Goal: Task Accomplishment & Management: Manage account settings

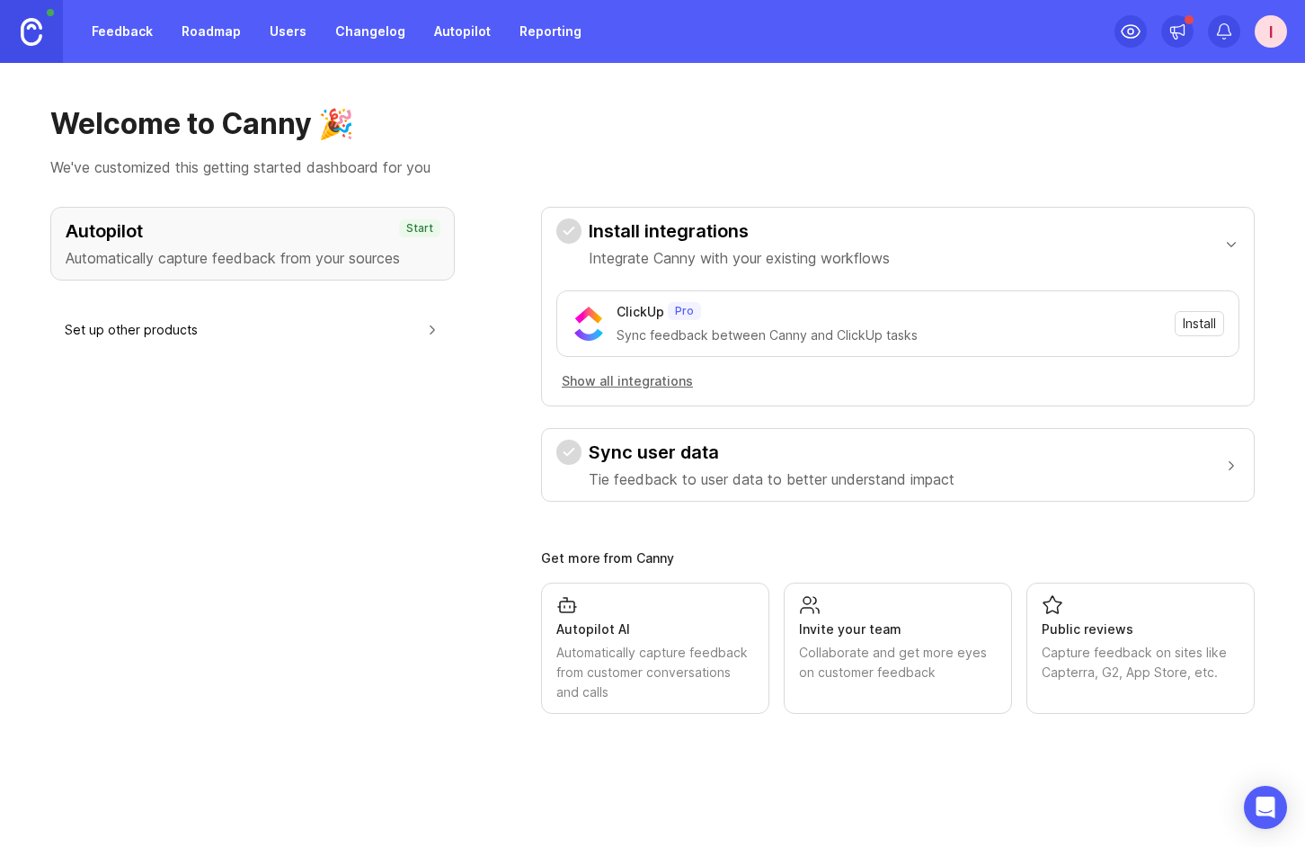
click at [1276, 29] on div "I" at bounding box center [1271, 31] width 32 height 32
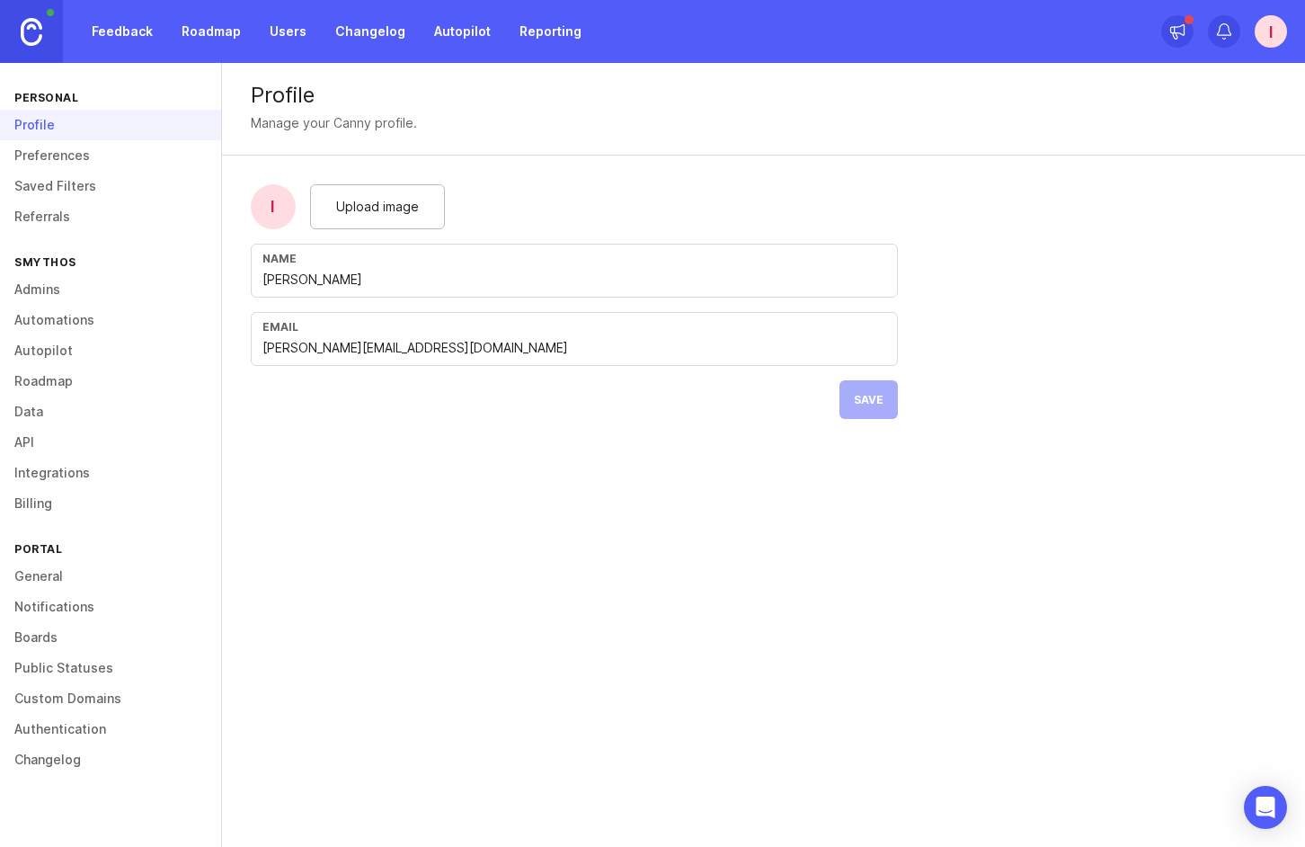
click at [71, 579] on link "General" at bounding box center [110, 576] width 221 height 31
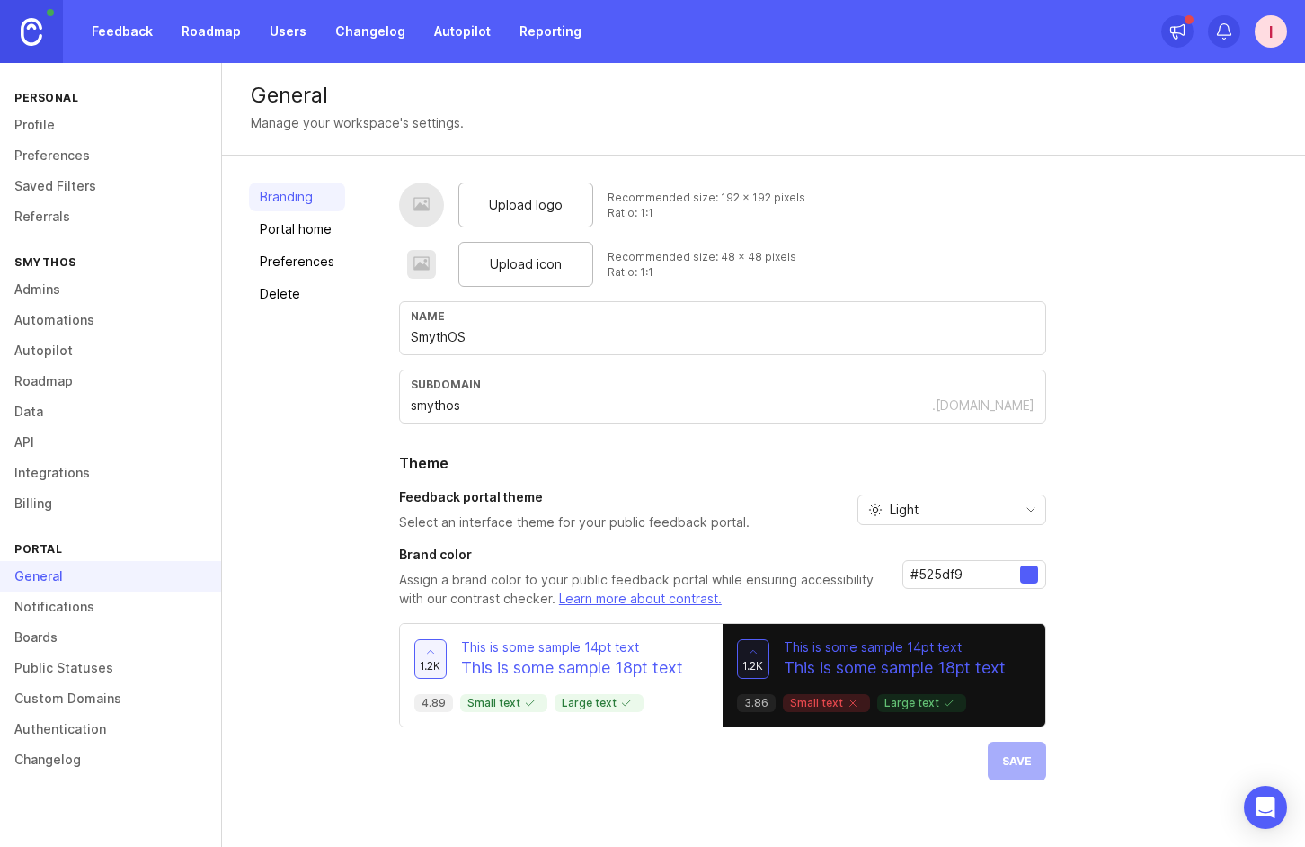
click at [66, 612] on link "Notifications" at bounding box center [110, 607] width 221 height 31
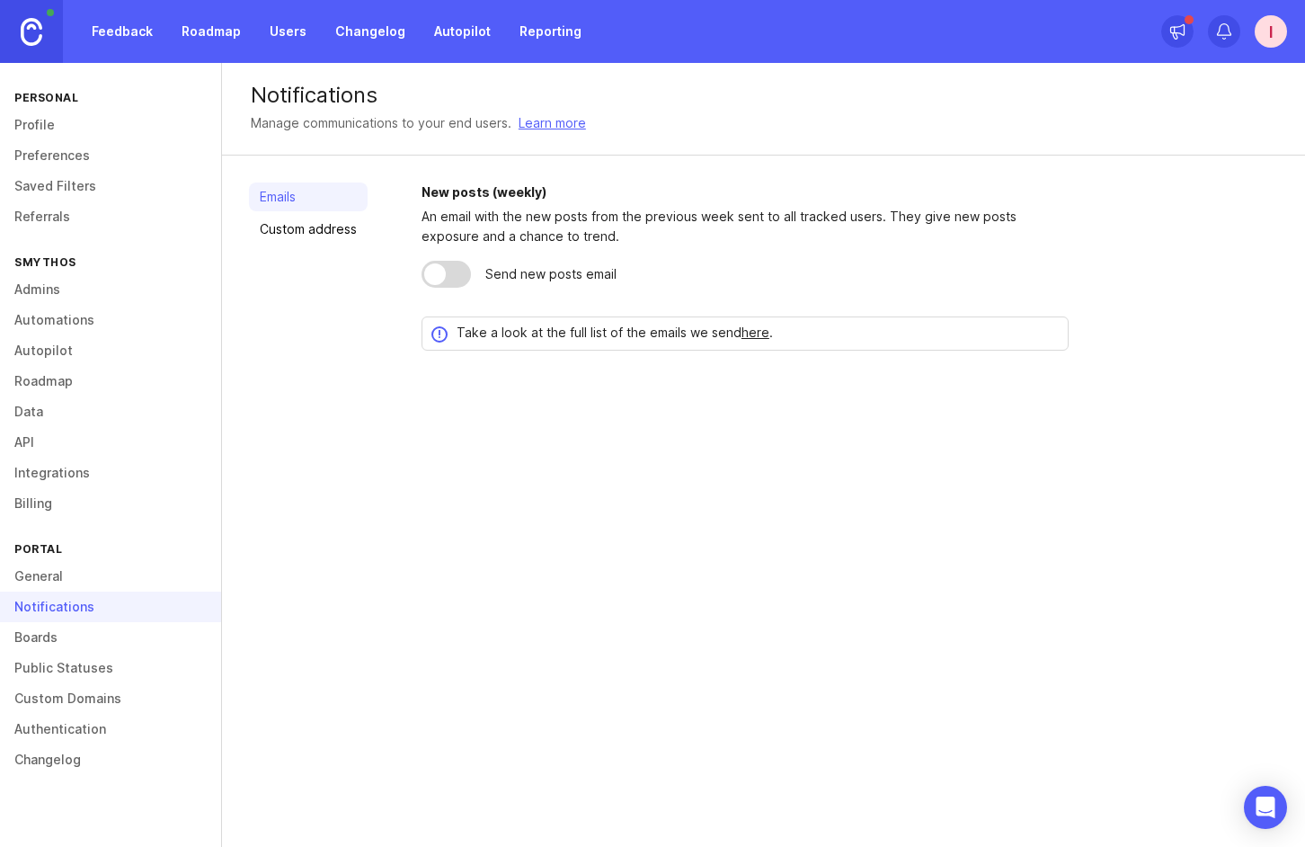
click at [65, 649] on link "Boards" at bounding box center [110, 637] width 221 height 31
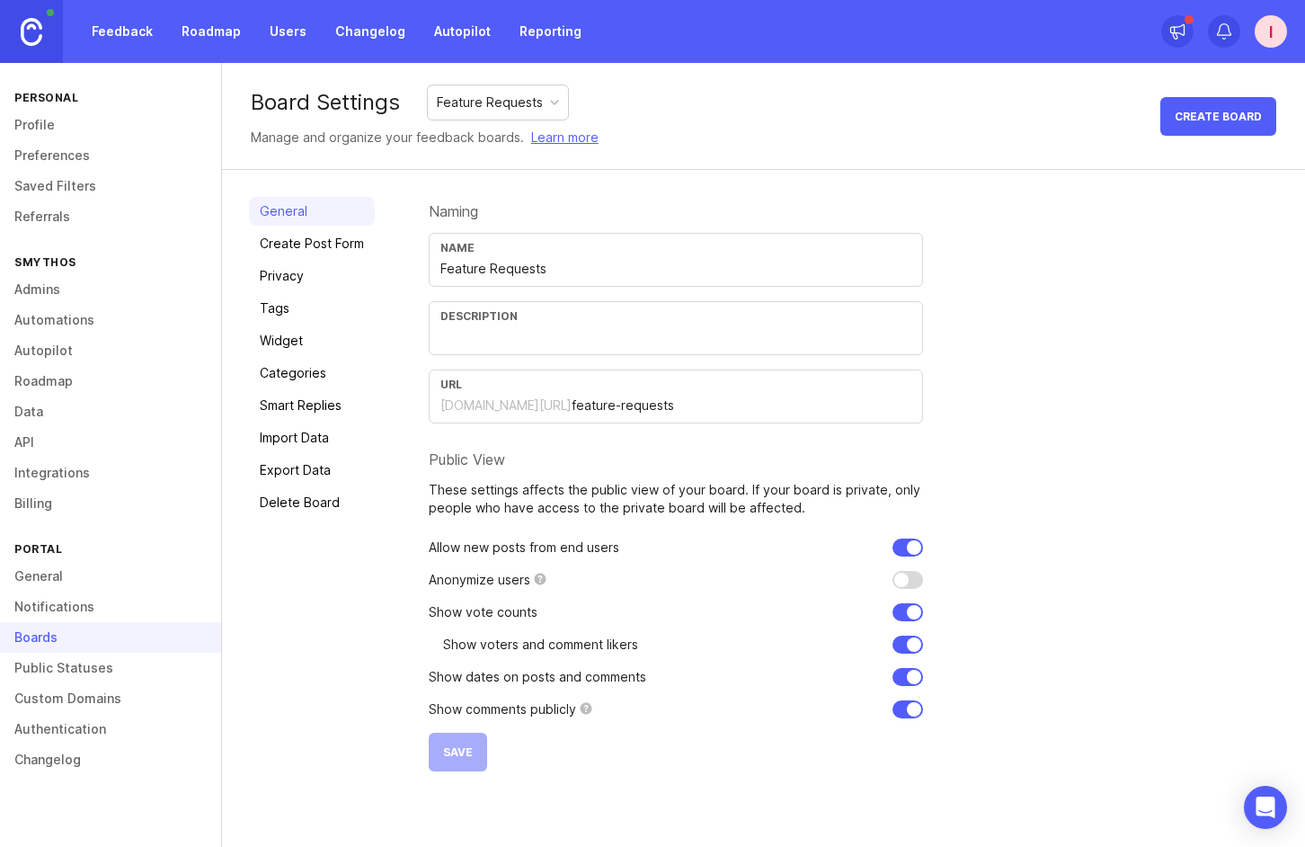
click at [64, 679] on link "Public Statuses" at bounding box center [110, 668] width 221 height 31
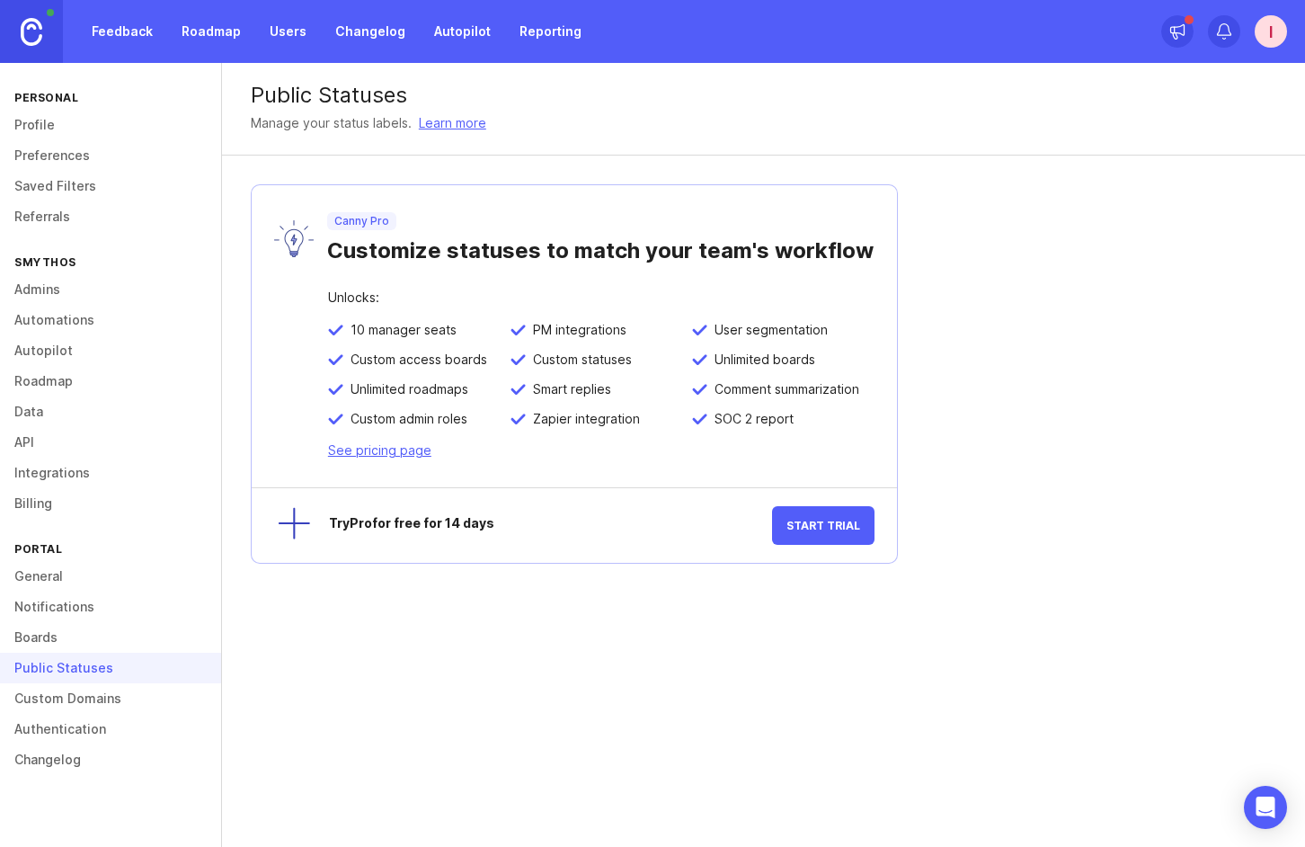
click at [64, 708] on link "Custom Domains" at bounding box center [110, 698] width 221 height 31
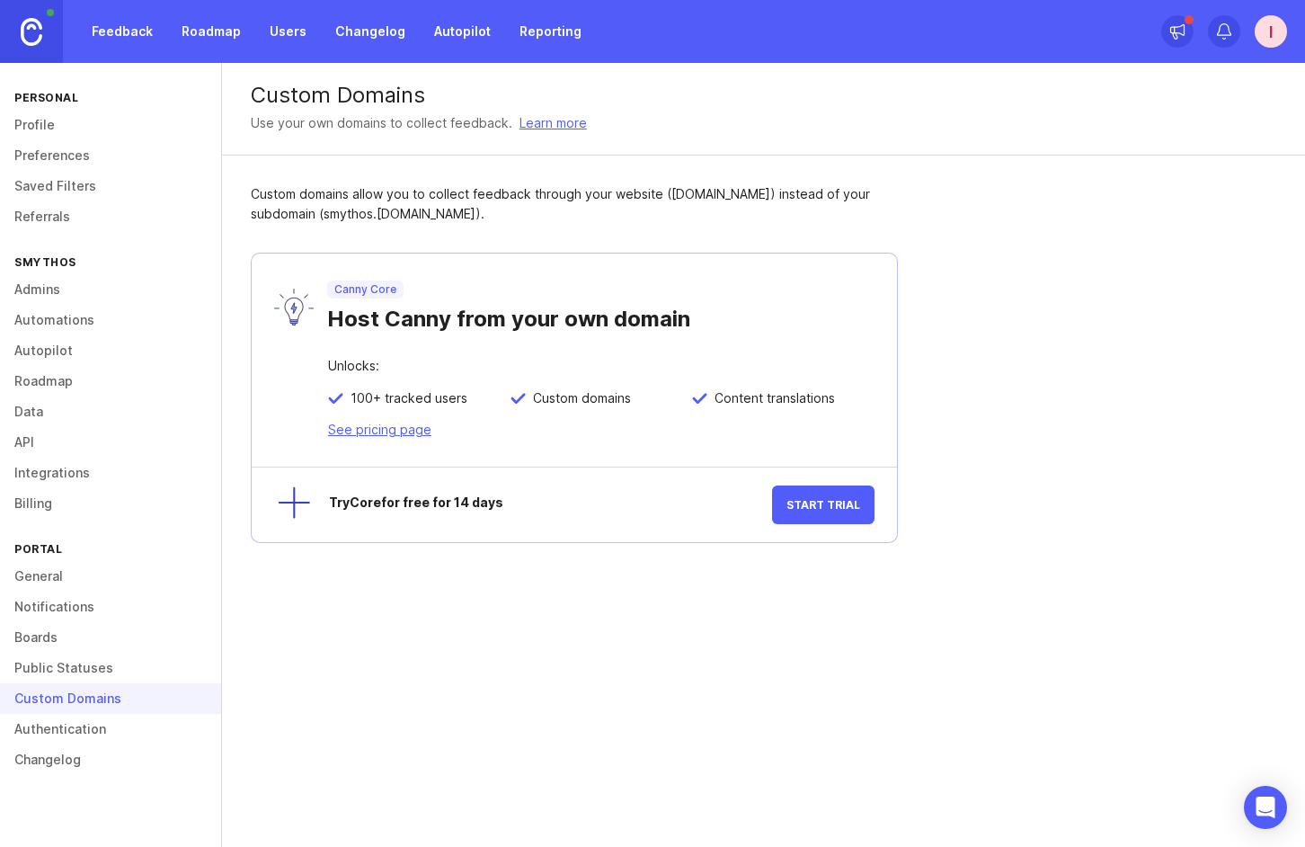
click at [64, 734] on link "Authentication" at bounding box center [110, 729] width 221 height 31
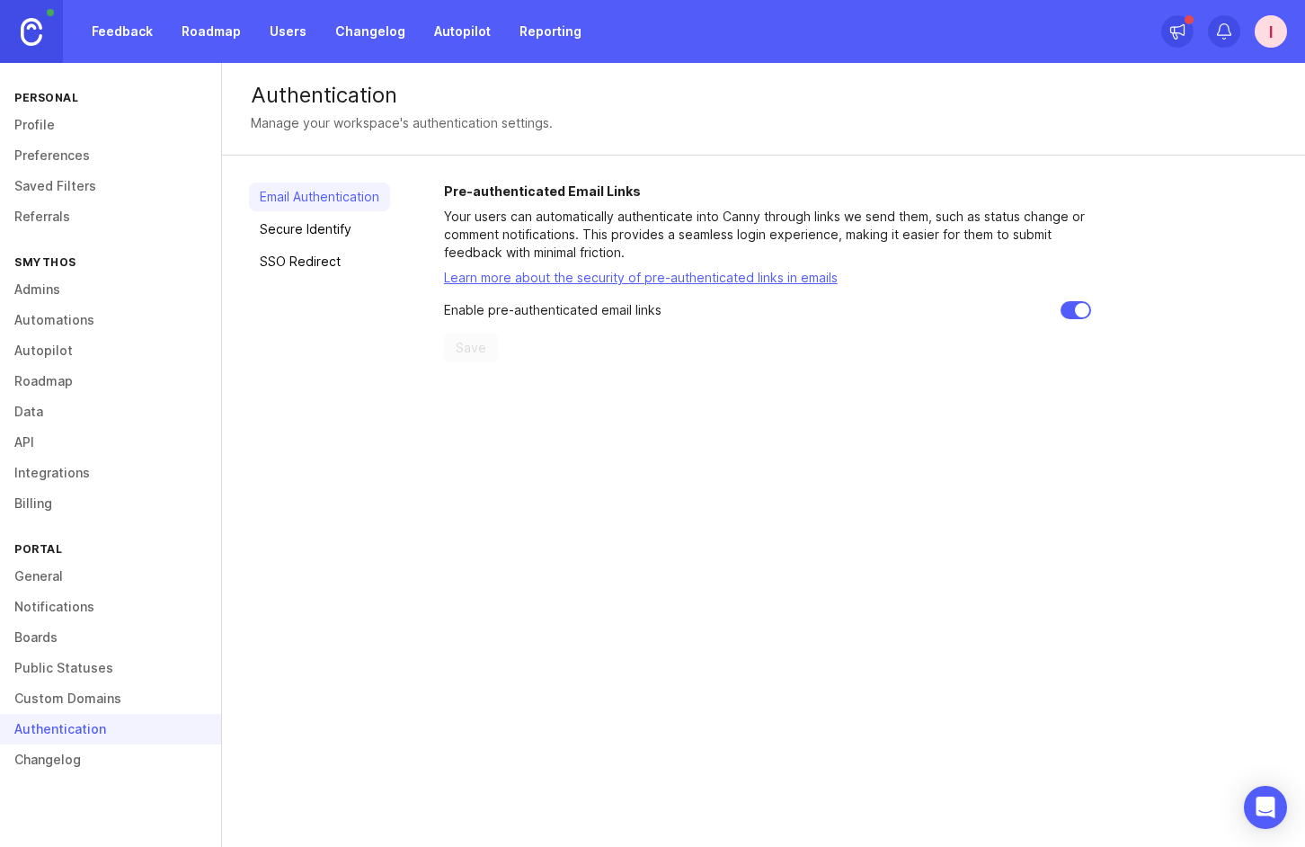
click at [64, 759] on link "Changelog" at bounding box center [110, 759] width 221 height 31
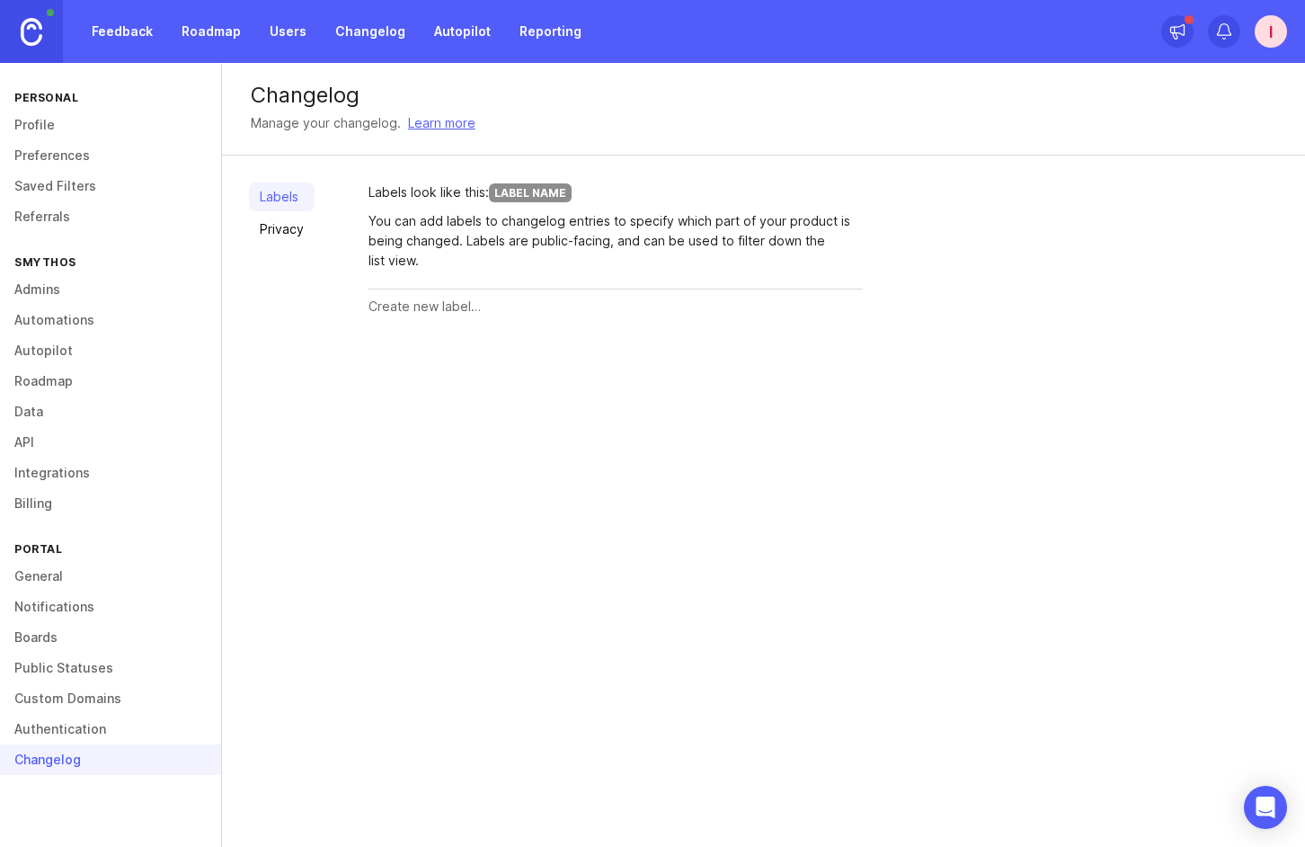
click at [75, 316] on link "Automations" at bounding box center [110, 320] width 221 height 31
click at [76, 280] on link "Admins" at bounding box center [110, 289] width 221 height 31
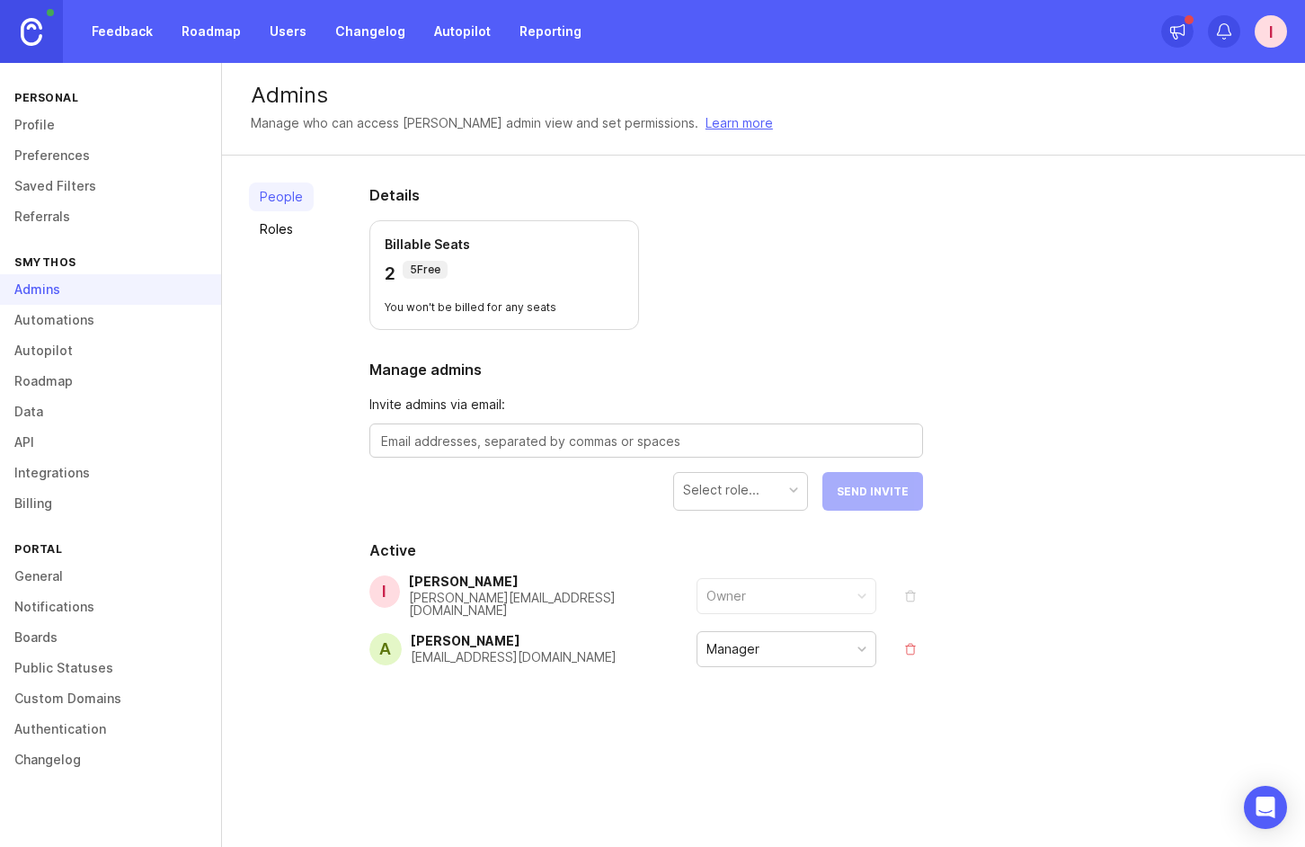
click at [434, 442] on textarea at bounding box center [646, 442] width 530 height 20
click at [436, 442] on textarea at bounding box center [646, 442] width 530 height 20
click at [770, 647] on div "Manager" at bounding box center [787, 649] width 178 height 34
click at [767, 645] on div "Manager" at bounding box center [787, 649] width 178 height 34
click at [656, 440] on textarea at bounding box center [646, 442] width 530 height 20
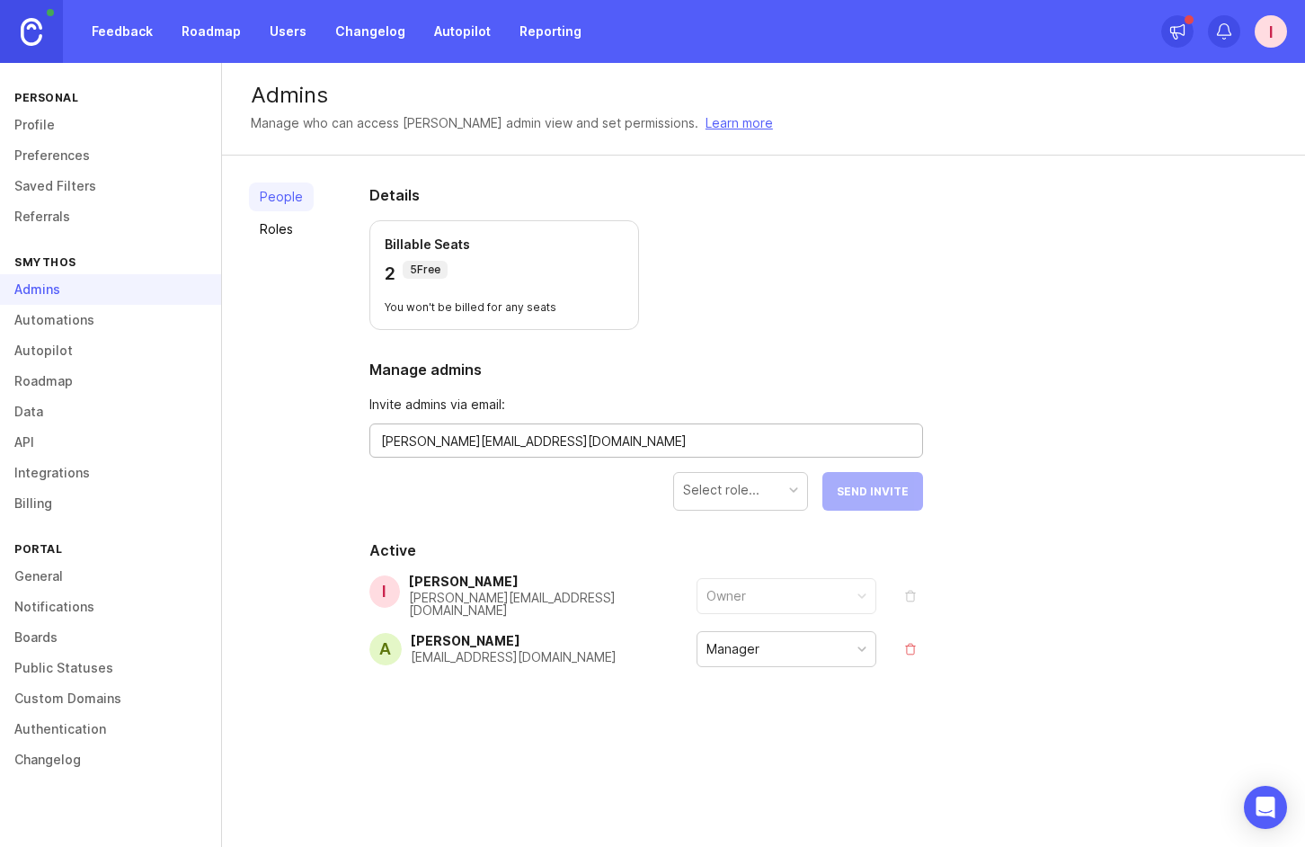
type textarea "[PERSON_NAME][EMAIL_ADDRESS][DOMAIN_NAME]"
click at [772, 479] on div "Select role..." at bounding box center [740, 490] width 133 height 34
click at [860, 486] on span "Send Invite" at bounding box center [873, 491] width 72 height 13
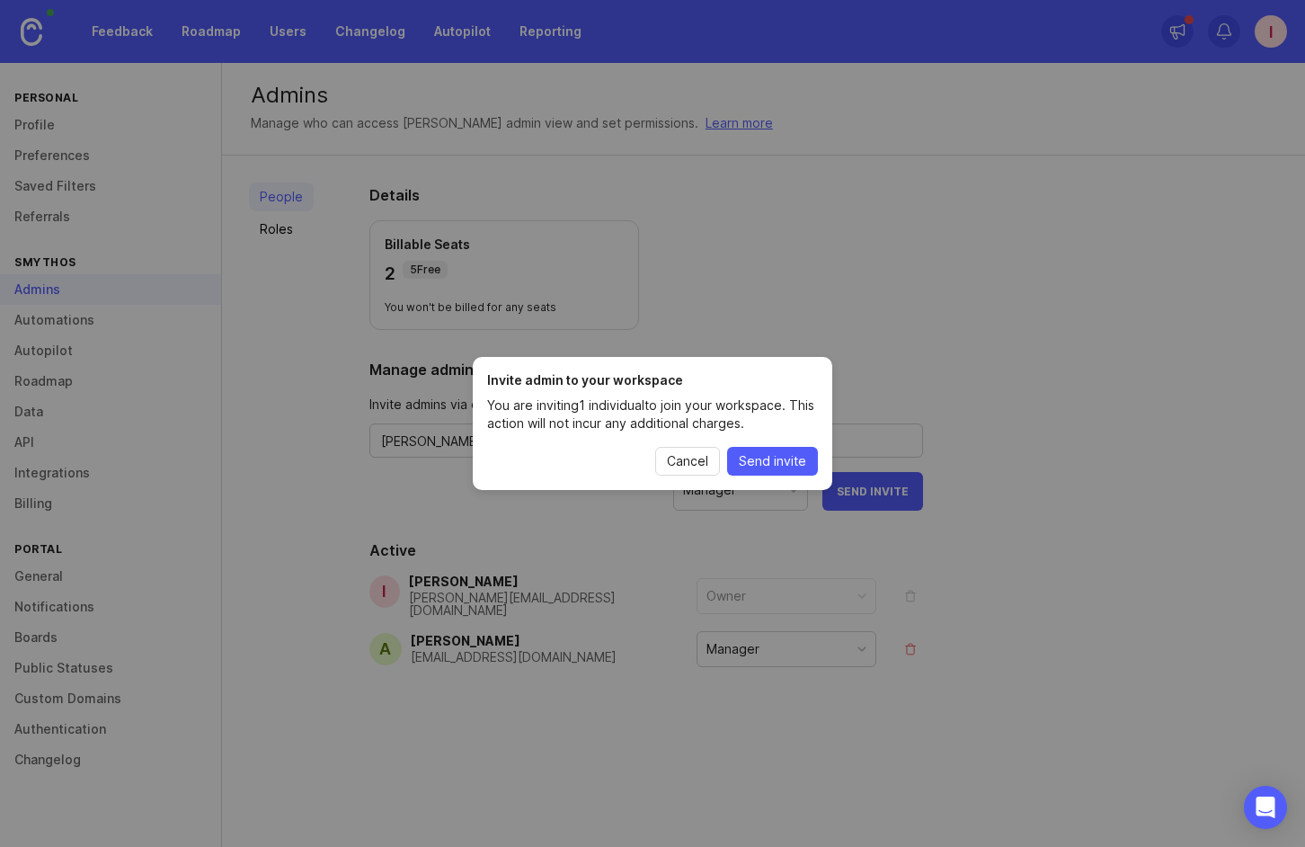
click at [753, 462] on span "Send invite" at bounding box center [772, 461] width 67 height 18
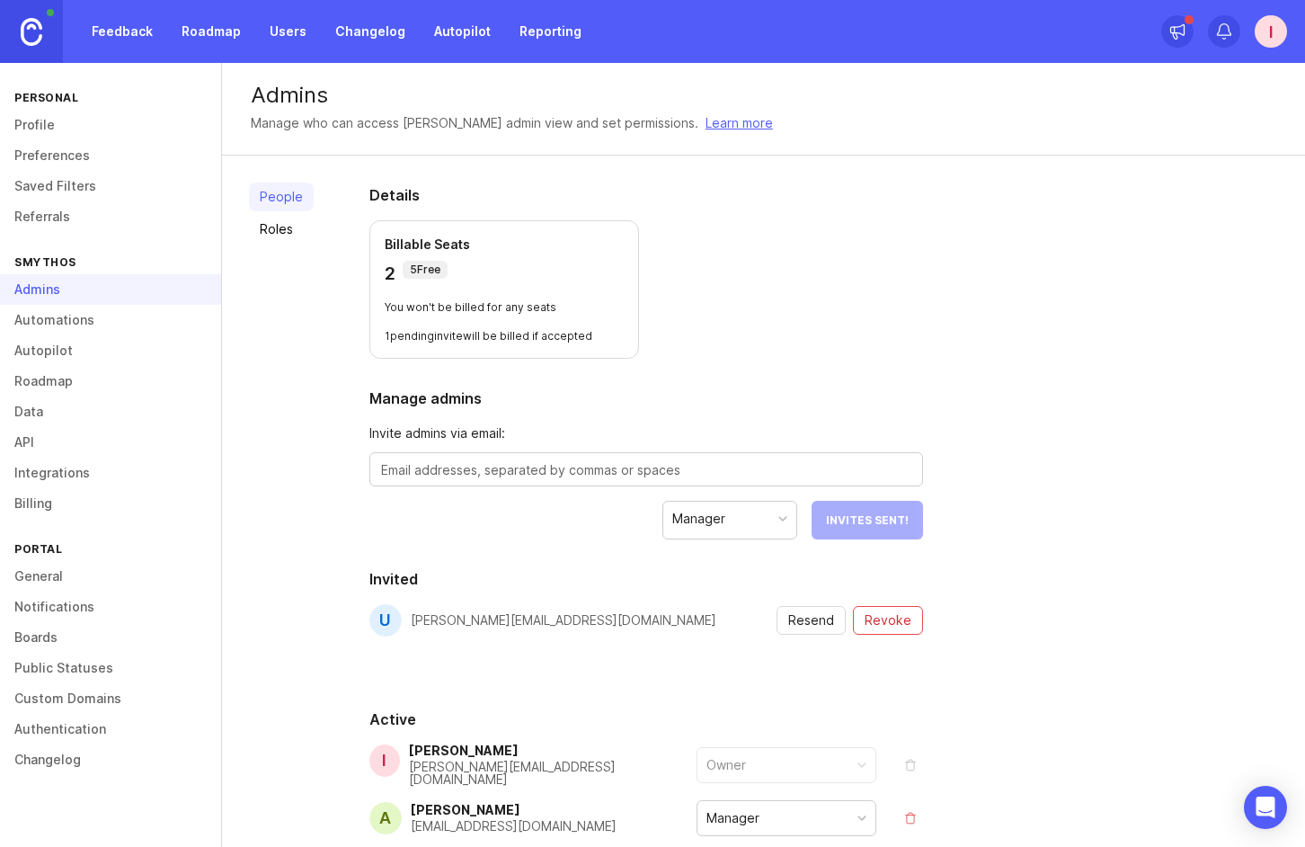
click at [696, 453] on div at bounding box center [647, 469] width 554 height 34
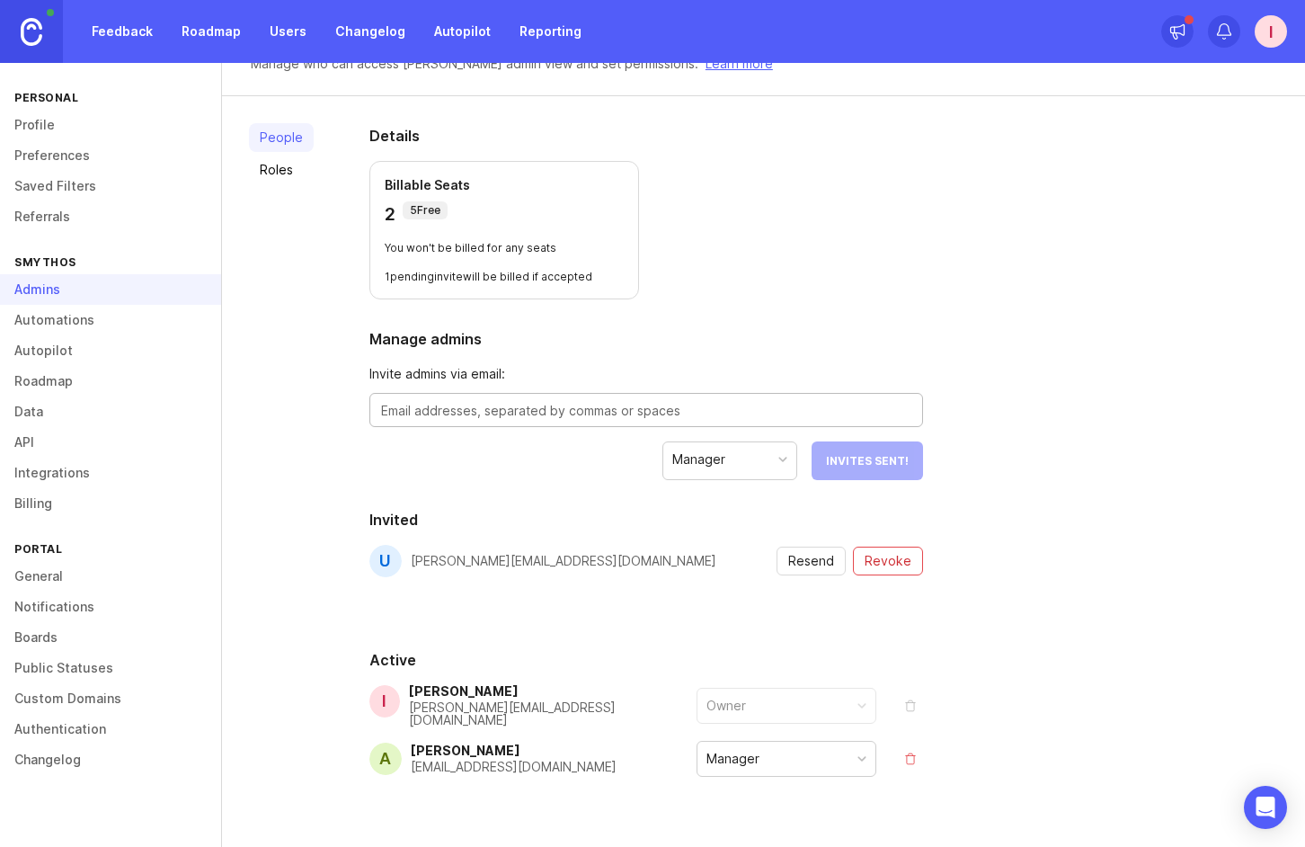
click at [642, 417] on textarea at bounding box center [646, 411] width 530 height 20
type textarea "@"
type textarea "[PERSON_NAME][EMAIL_ADDRESS][DOMAIN_NAME]"
click at [866, 459] on span "Send Invite" at bounding box center [873, 460] width 72 height 13
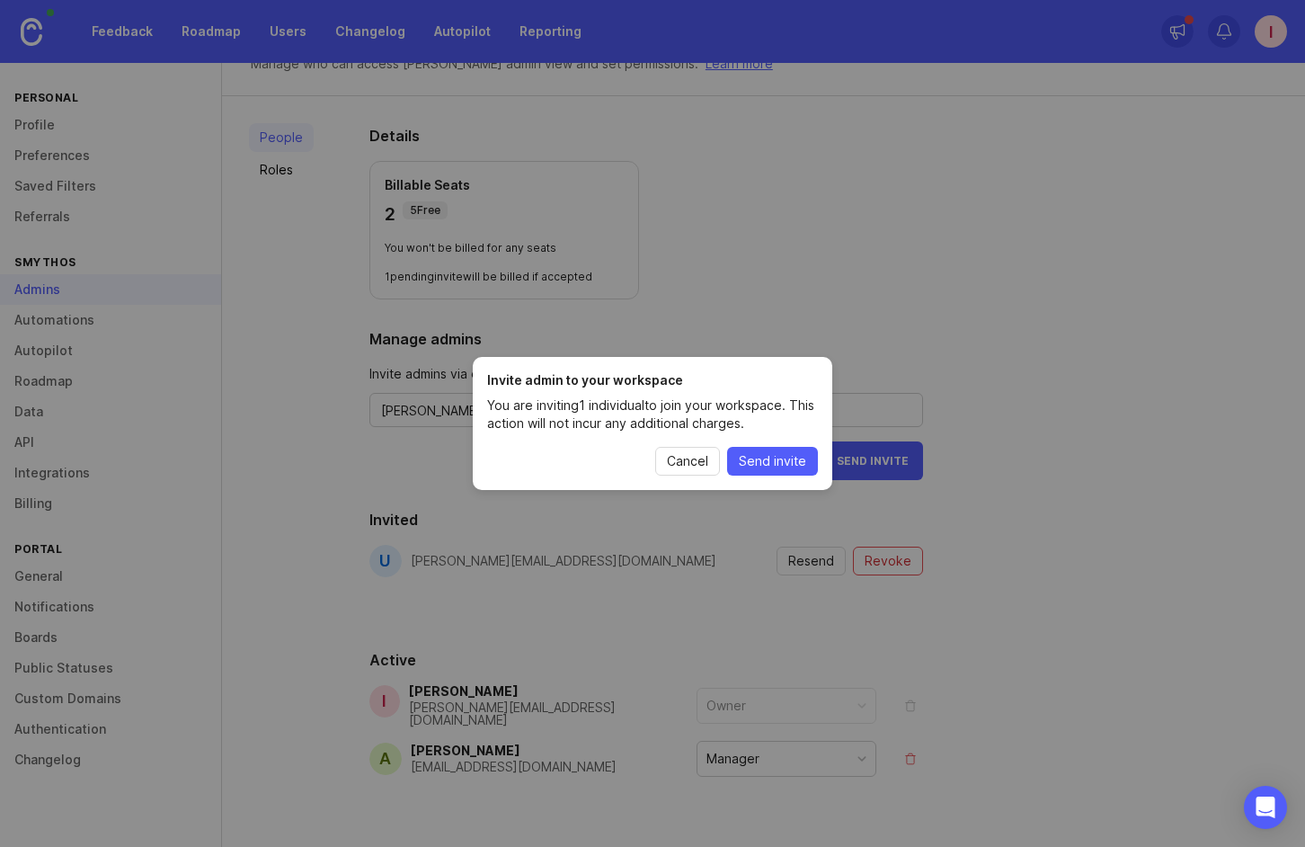
click at [803, 463] on span "Send invite" at bounding box center [772, 461] width 67 height 18
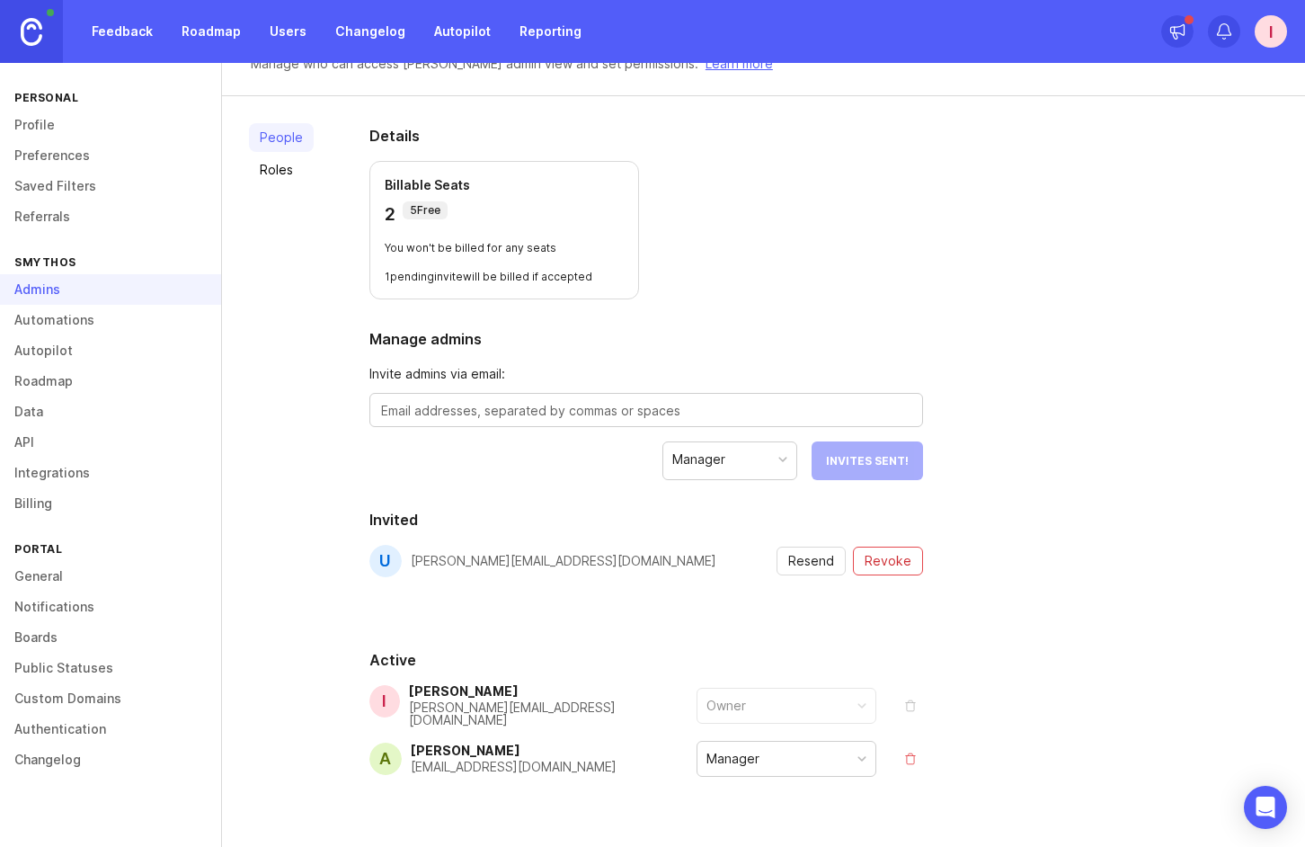
click at [525, 409] on textarea at bounding box center [646, 411] width 530 height 20
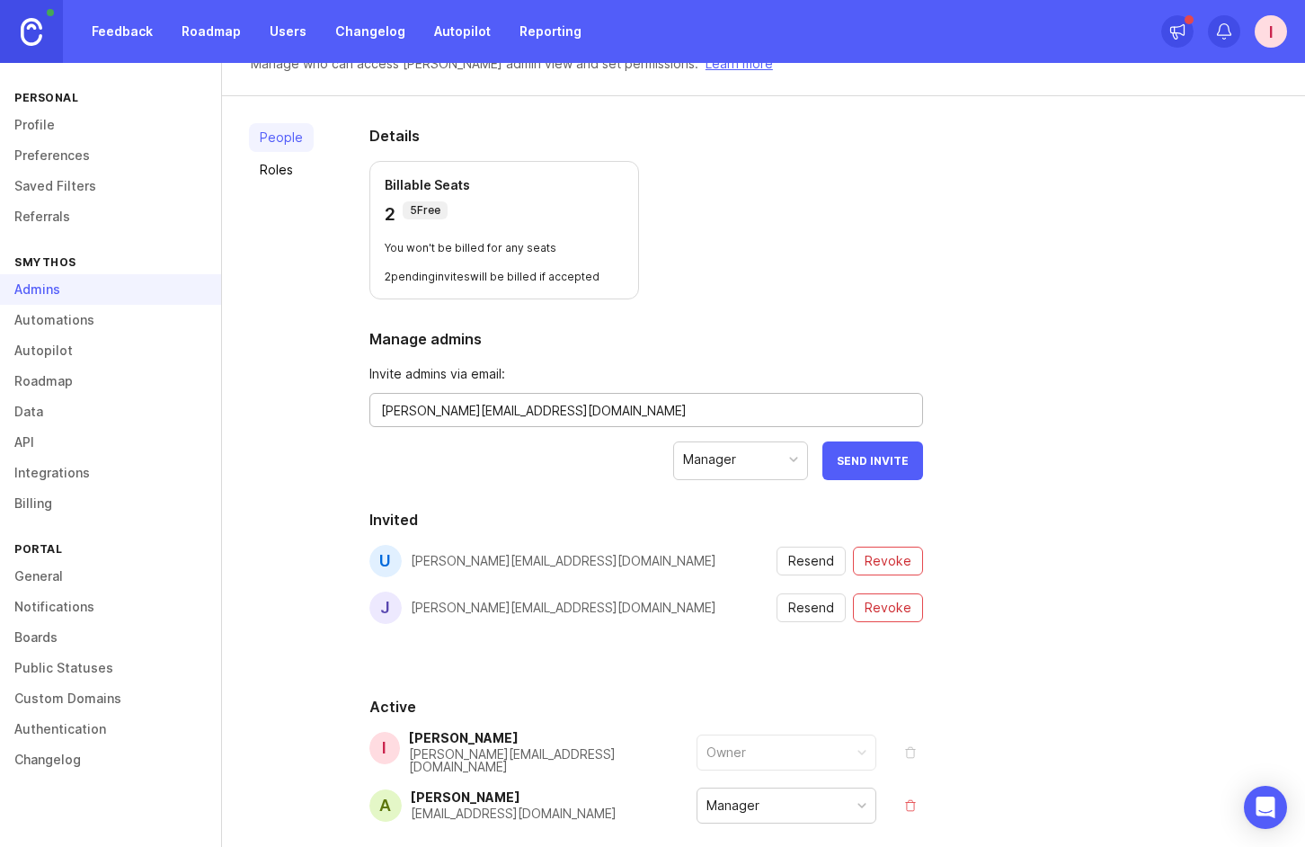
type textarea "[PERSON_NAME][EMAIL_ADDRESS][DOMAIN_NAME]"
click at [864, 463] on span "Send Invite" at bounding box center [873, 460] width 72 height 13
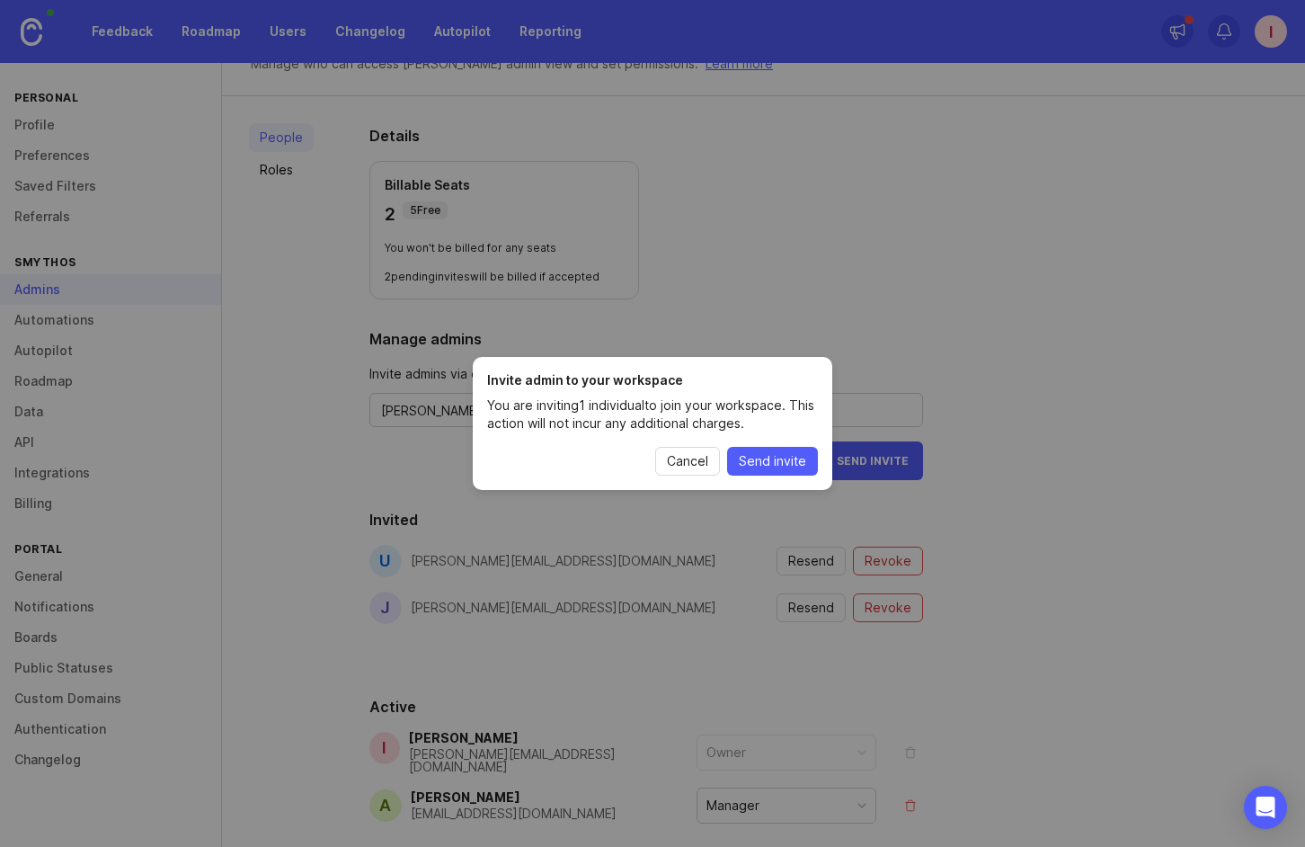
click at [794, 459] on span "Send invite" at bounding box center [772, 461] width 67 height 18
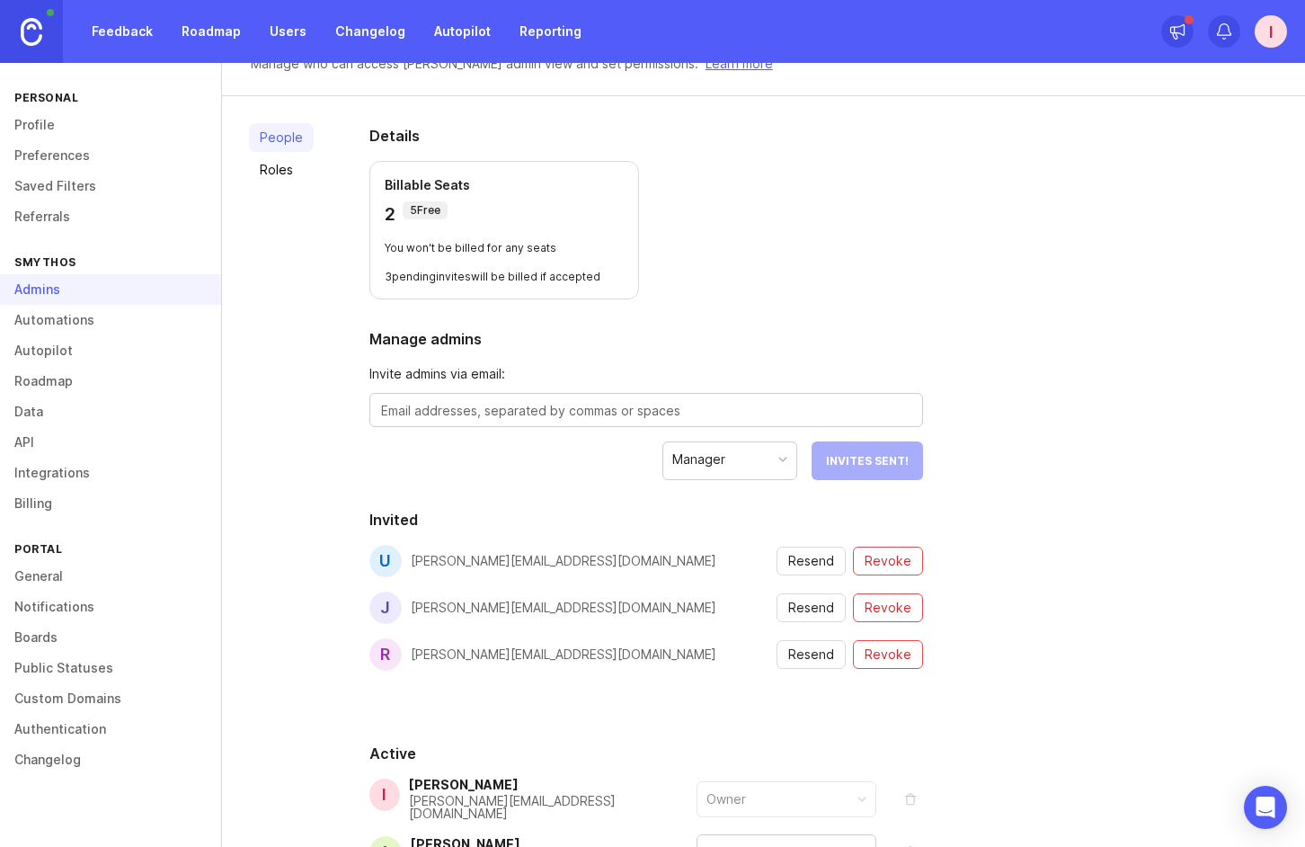
scroll to position [0, 0]
